Goal: Task Accomplishment & Management: Use online tool/utility

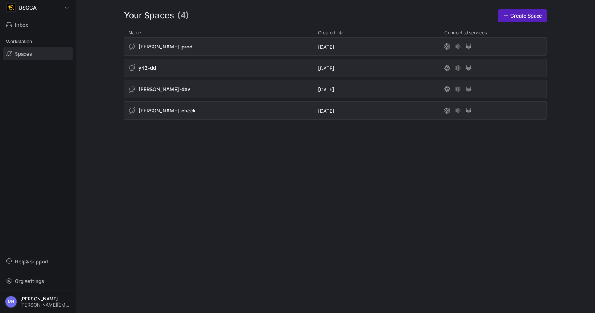
click at [395, 174] on div "[PERSON_NAME]-prod [DATE] y42-dd [DATE] [PERSON_NAME]-dev [DATE] [PERSON_NAME]-…" at bounding box center [335, 168] width 423 height 263
click at [396, 172] on div "[PERSON_NAME]-prod [DATE] y42-dd [DATE] [PERSON_NAME]-dev [DATE] [PERSON_NAME]-…" at bounding box center [335, 168] width 423 height 263
click at [292, 220] on div "[PERSON_NAME]-prod [DATE] y42-dd [DATE] [PERSON_NAME]-dev [DATE] [PERSON_NAME]-…" at bounding box center [335, 168] width 423 height 263
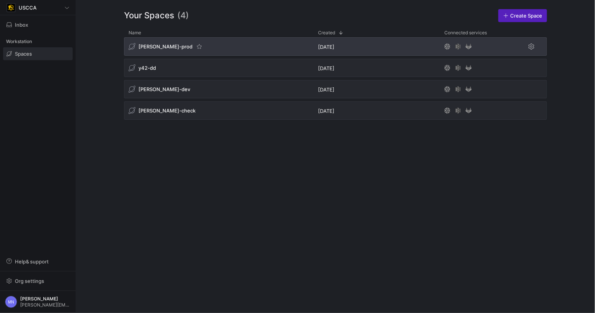
click at [158, 45] on span "[PERSON_NAME]-prod" at bounding box center [166, 46] width 54 height 6
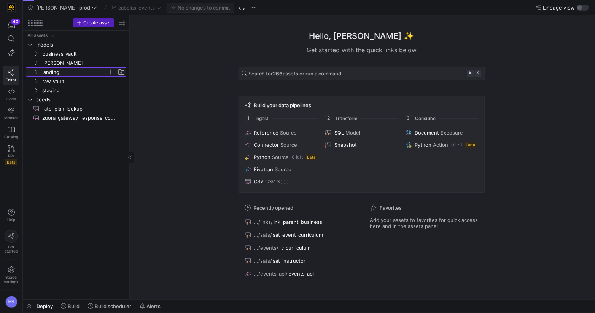
click at [33, 72] on icon "Press SPACE to select this row." at bounding box center [35, 72] width 5 height 5
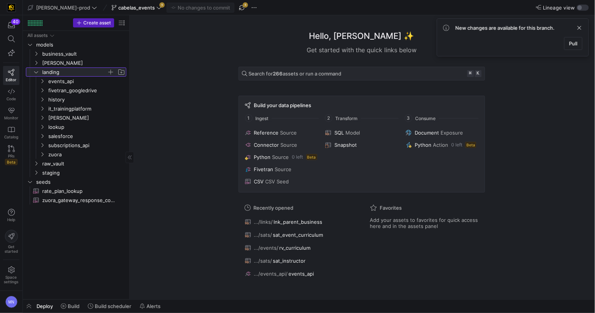
click at [32, 71] on div at bounding box center [29, 71] width 6 height 9
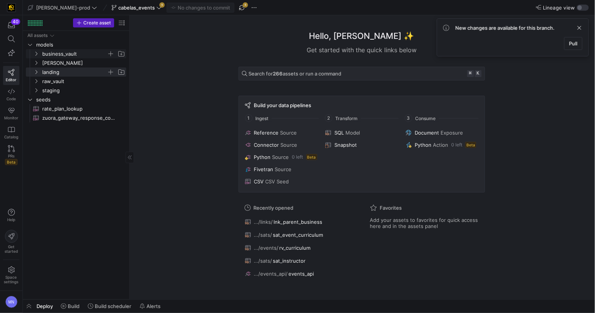
click at [38, 56] on y42-icon "Press SPACE to select this row." at bounding box center [36, 54] width 6 height 6
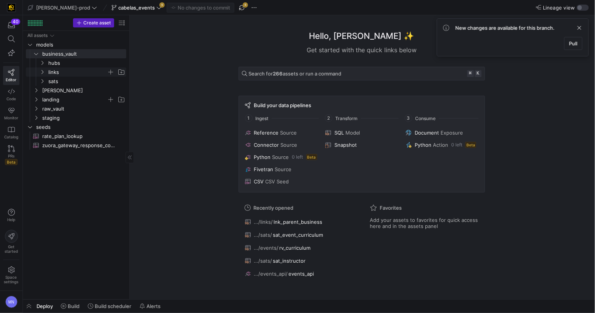
click at [45, 73] on span "links" at bounding box center [82, 72] width 88 height 8
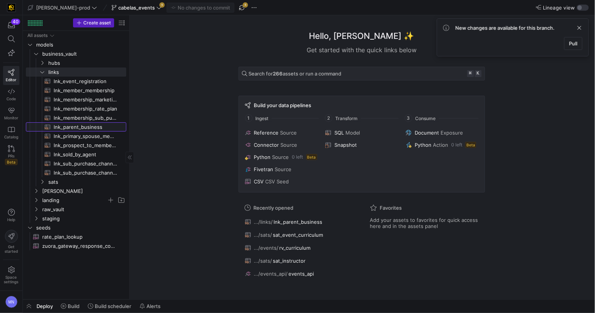
click at [86, 127] on span "lnk_parent_business​​​​​​​​​​" at bounding box center [86, 127] width 64 height 9
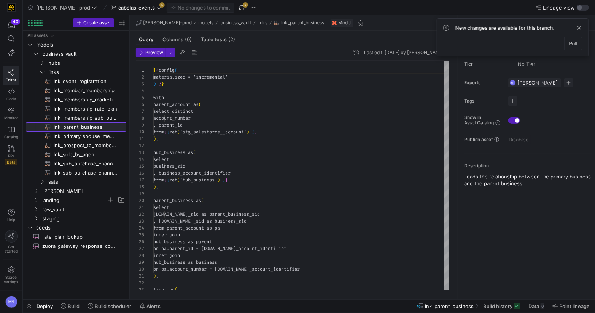
scroll to position [69, 0]
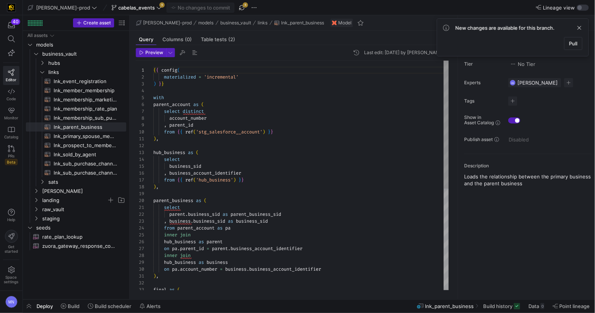
click at [202, 110] on span "distinct" at bounding box center [193, 111] width 21 height 6
click at [182, 118] on div "{ { config ( materialized = 'incremental' ) } } with parent_account as ( select…" at bounding box center [301, 266] width 296 height 410
click at [182, 118] on span "account_number" at bounding box center [187, 118] width 37 height 6
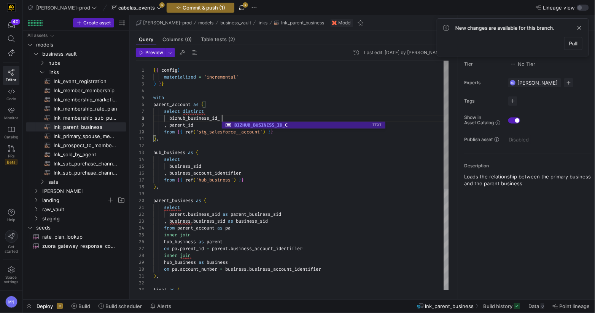
scroll to position [48, 71]
click at [250, 171] on div ", business_account_identifier" at bounding box center [301, 172] width 296 height 7
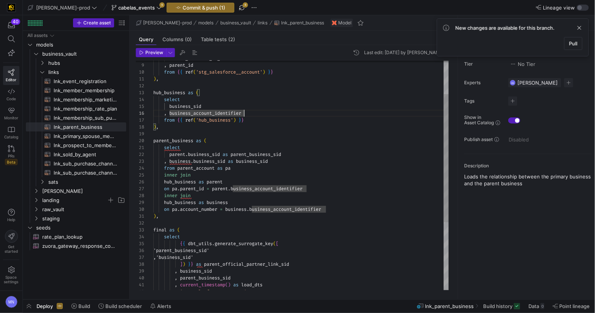
scroll to position [41, 93]
click at [274, 122] on div "from { { ref ( 'hub_business' ) } }" at bounding box center [301, 119] width 296 height 7
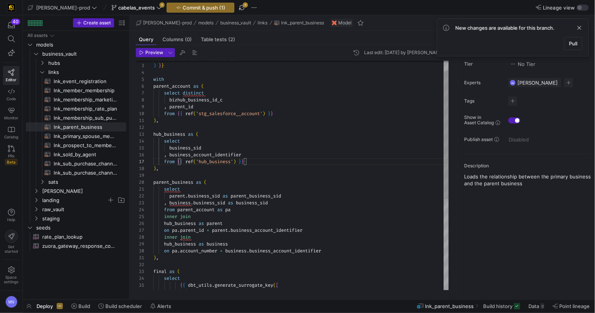
scroll to position [48, 41]
drag, startPoint x: 233, startPoint y: 99, endPoint x: 238, endPoint y: 97, distance: 5.7
click at [233, 99] on div "hub_business as ( select business_sid , business_account_identifier from { { re…" at bounding box center [301, 247] width 296 height 410
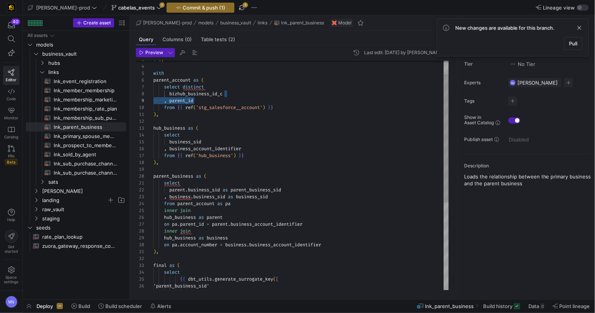
scroll to position [48, 71]
drag, startPoint x: 255, startPoint y: 93, endPoint x: 325, endPoint y: 95, distance: 70.1
click at [256, 93] on div "bizhub_business_id_c" at bounding box center [301, 93] width 296 height 7
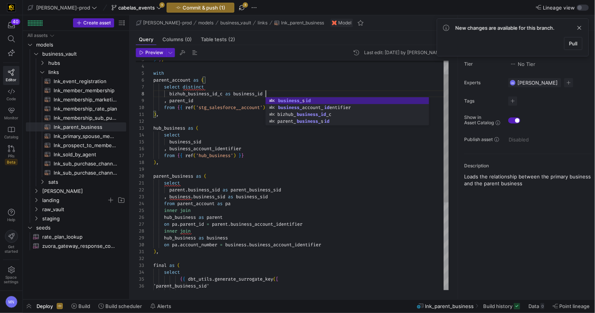
scroll to position [0, 30]
click at [318, 183] on div "select" at bounding box center [301, 182] width 296 height 7
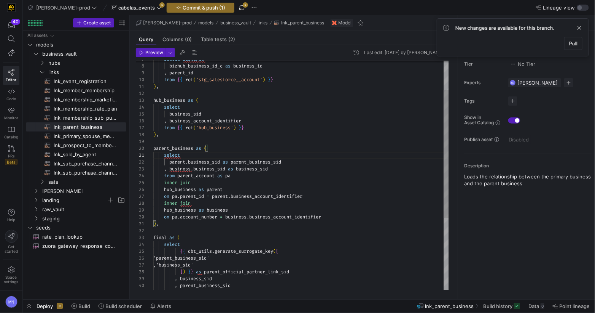
click at [202, 216] on div "hub_business as ( select business_sid , business_account_identifier from { { re…" at bounding box center [301, 213] width 296 height 410
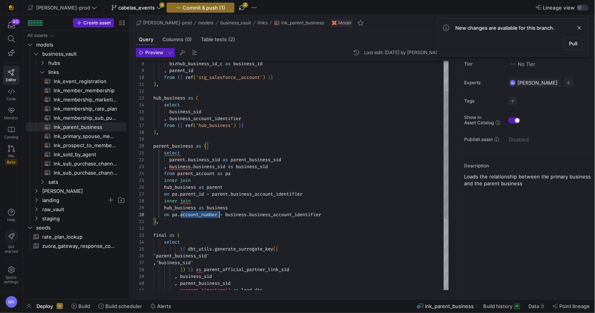
scroll to position [61, 66]
click at [202, 216] on div "hub_business as ( select business_sid , business_account_identifier from { { re…" at bounding box center [301, 211] width 296 height 410
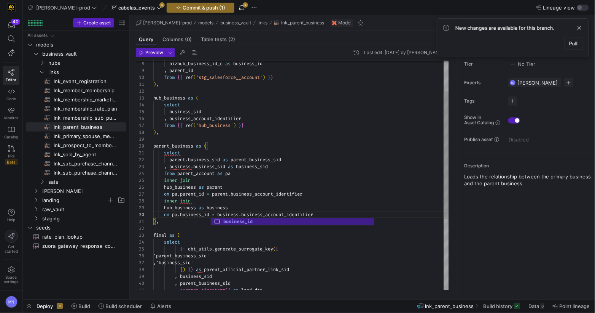
scroll to position [21, 27]
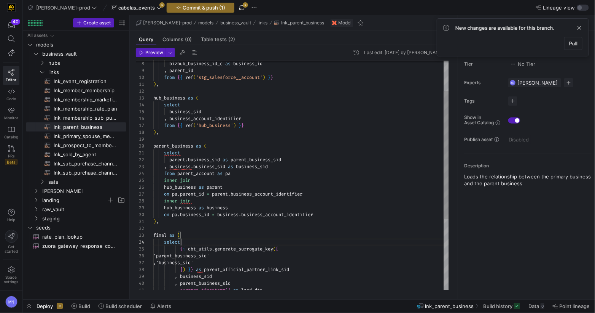
click at [298, 241] on div "hub_business as ( select business_sid , business_account_identifier from { { re…" at bounding box center [301, 211] width 296 height 410
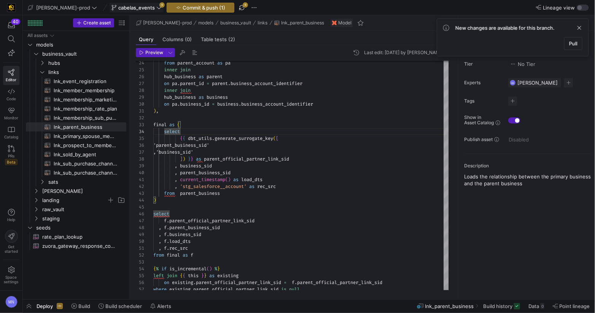
click at [118, 6] on span "cabelas_events" at bounding box center [136, 8] width 37 height 6
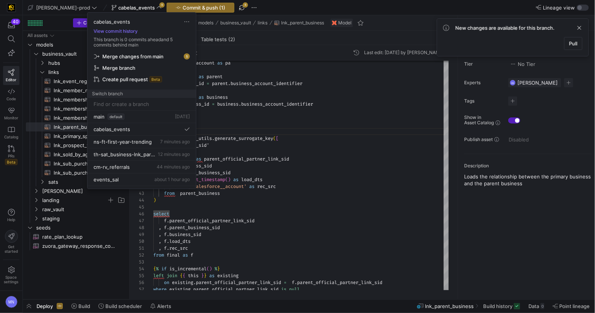
click at [324, 162] on div at bounding box center [297, 156] width 595 height 313
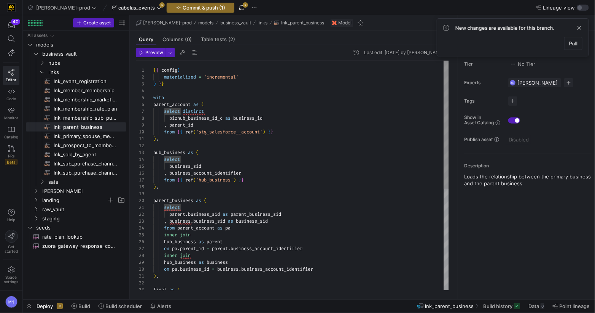
scroll to position [41, 93]
click at [380, 178] on div "from { { ref ( 'hub_business' ) } }" at bounding box center [301, 179] width 296 height 7
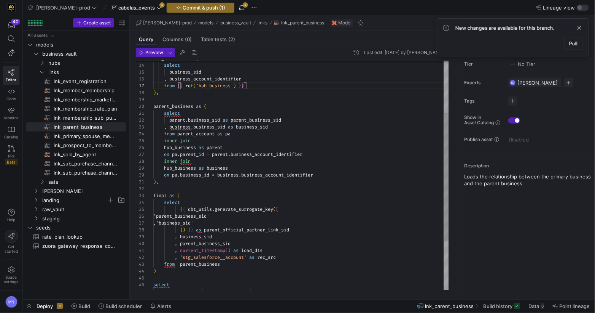
type textarea "select [DOMAIN_NAME]_sid as parent_business_sid , [DOMAIN_NAME]_sid as business…"
click at [380, 178] on div "hub_business as parent on pa . parent_id = parent . business_account_identifier…" at bounding box center [301, 172] width 296 height 410
